Goal: Task Accomplishment & Management: Use online tool/utility

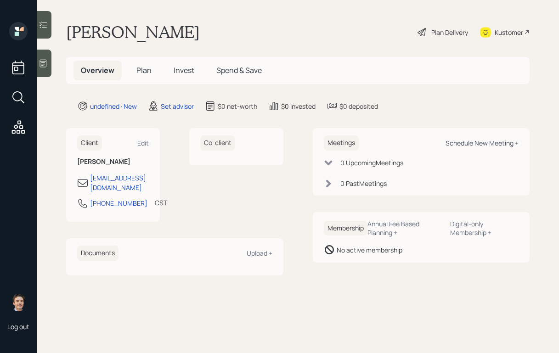
click at [476, 144] on div "Schedule New Meeting +" at bounding box center [481, 143] width 73 height 9
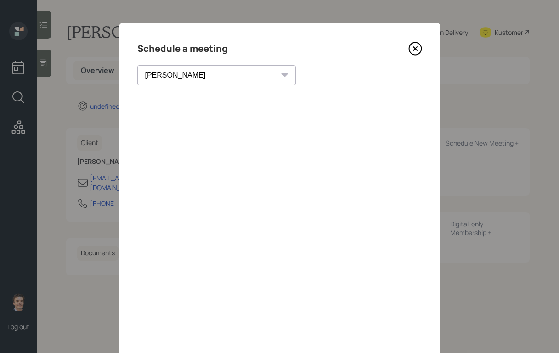
click at [197, 73] on select "[PERSON_NAME] [PERSON_NAME] [PERSON_NAME] [PERSON_NAME] [PERSON_NAME] [PERSON_N…" at bounding box center [216, 75] width 158 height 20
click at [137, 65] on select "[PERSON_NAME] [PERSON_NAME] [PERSON_NAME] [PERSON_NAME] [PERSON_NAME] [PERSON_N…" at bounding box center [216, 75] width 158 height 20
click at [174, 74] on select "[PERSON_NAME] [PERSON_NAME] [PERSON_NAME] [PERSON_NAME] [PERSON_NAME] [PERSON_N…" at bounding box center [216, 75] width 158 height 20
click at [203, 77] on div "[PERSON_NAME] [PERSON_NAME] [PERSON_NAME] [PERSON_NAME] [PERSON_NAME] [PERSON_N…" at bounding box center [216, 75] width 158 height 20
click at [189, 76] on select "[PERSON_NAME] [PERSON_NAME] [PERSON_NAME] [PERSON_NAME] [PERSON_NAME] [PERSON_N…" at bounding box center [216, 75] width 158 height 20
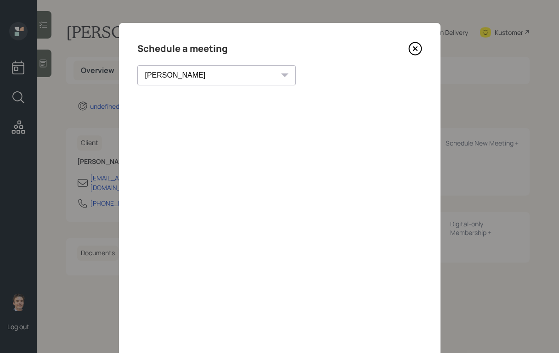
click at [137, 65] on select "[PERSON_NAME] [PERSON_NAME] [PERSON_NAME] [PERSON_NAME] [PERSON_NAME] [PERSON_N…" at bounding box center [216, 75] width 158 height 20
click at [180, 75] on select "[PERSON_NAME] [PERSON_NAME] [PERSON_NAME] [PERSON_NAME] [PERSON_NAME] [PERSON_N…" at bounding box center [216, 75] width 158 height 20
click at [137, 65] on select "[PERSON_NAME] [PERSON_NAME] [PERSON_NAME] [PERSON_NAME] [PERSON_NAME] [PERSON_N…" at bounding box center [216, 75] width 158 height 20
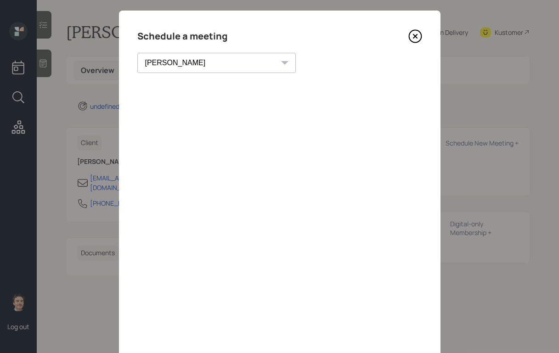
click at [172, 63] on select "[PERSON_NAME] [PERSON_NAME] [PERSON_NAME] [PERSON_NAME] [PERSON_NAME] [PERSON_N…" at bounding box center [216, 63] width 158 height 20
click at [137, 53] on select "[PERSON_NAME] [PERSON_NAME] [PERSON_NAME] [PERSON_NAME] [PERSON_NAME] [PERSON_N…" at bounding box center [216, 63] width 158 height 20
click at [175, 65] on select "[PERSON_NAME] [PERSON_NAME] [PERSON_NAME] [PERSON_NAME] [PERSON_NAME] [PERSON_N…" at bounding box center [216, 63] width 158 height 20
click at [137, 53] on select "[PERSON_NAME] [PERSON_NAME] [PERSON_NAME] [PERSON_NAME] [PERSON_NAME] [PERSON_N…" at bounding box center [216, 63] width 158 height 20
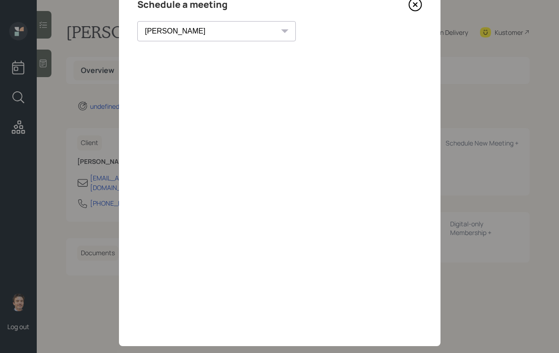
scroll to position [45, 0]
click at [186, 36] on select "[PERSON_NAME] [PERSON_NAME] [PERSON_NAME] [PERSON_NAME] [PERSON_NAME] [PERSON_N…" at bounding box center [216, 30] width 158 height 20
select select "f14b762f-c7c2-4b89-9227-8fa891345eea"
click at [137, 20] on select "[PERSON_NAME] [PERSON_NAME] [PERSON_NAME] [PERSON_NAME] [PERSON_NAME] [PERSON_N…" at bounding box center [216, 30] width 158 height 20
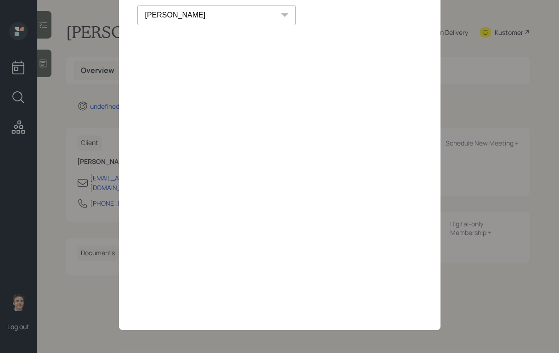
scroll to position [0, 0]
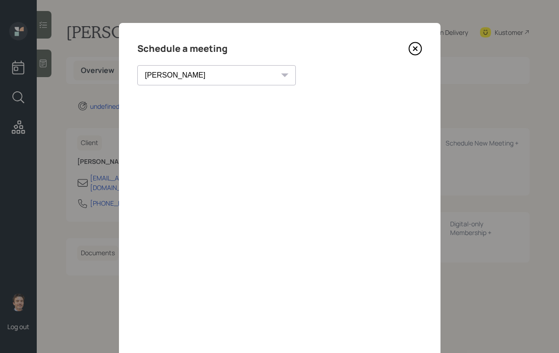
click at [396, 66] on div "[PERSON_NAME] [PERSON_NAME] [PERSON_NAME] [PERSON_NAME] [PERSON_NAME] [PERSON_N…" at bounding box center [279, 75] width 285 height 20
click at [416, 44] on icon at bounding box center [415, 49] width 14 height 14
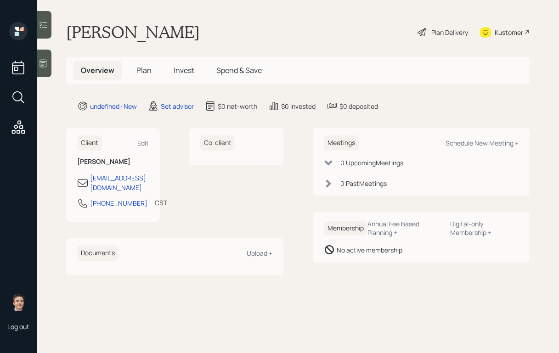
click at [47, 57] on div at bounding box center [44, 64] width 15 height 28
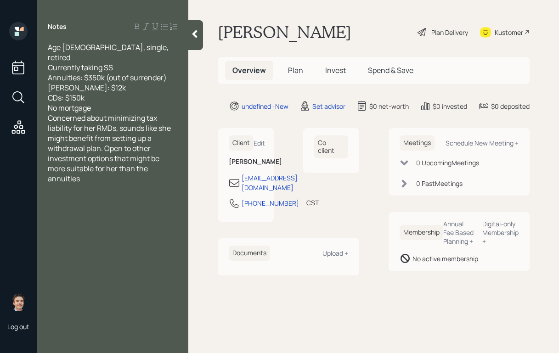
click at [120, 103] on div "No mortgage" at bounding box center [112, 108] width 129 height 10
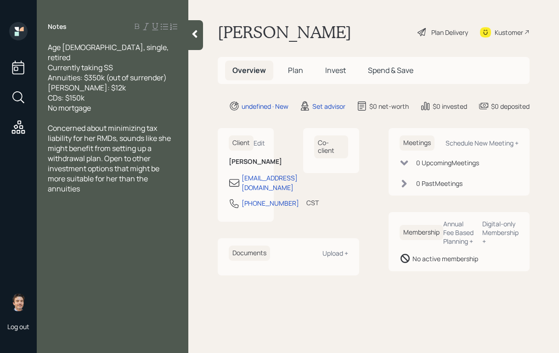
click at [198, 34] on icon at bounding box center [194, 33] width 9 height 9
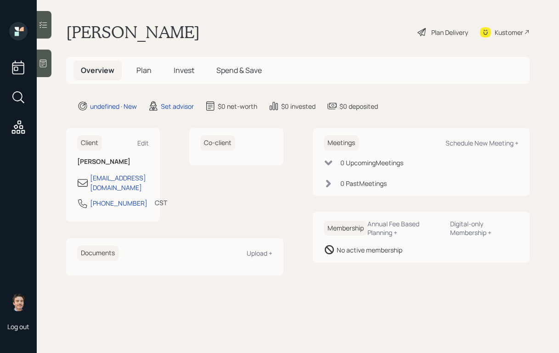
click at [45, 62] on icon at bounding box center [43, 63] width 9 height 9
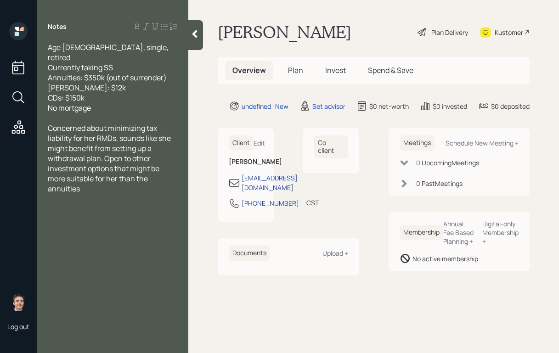
click at [197, 40] on div at bounding box center [195, 35] width 15 height 30
